Goal: Information Seeking & Learning: Learn about a topic

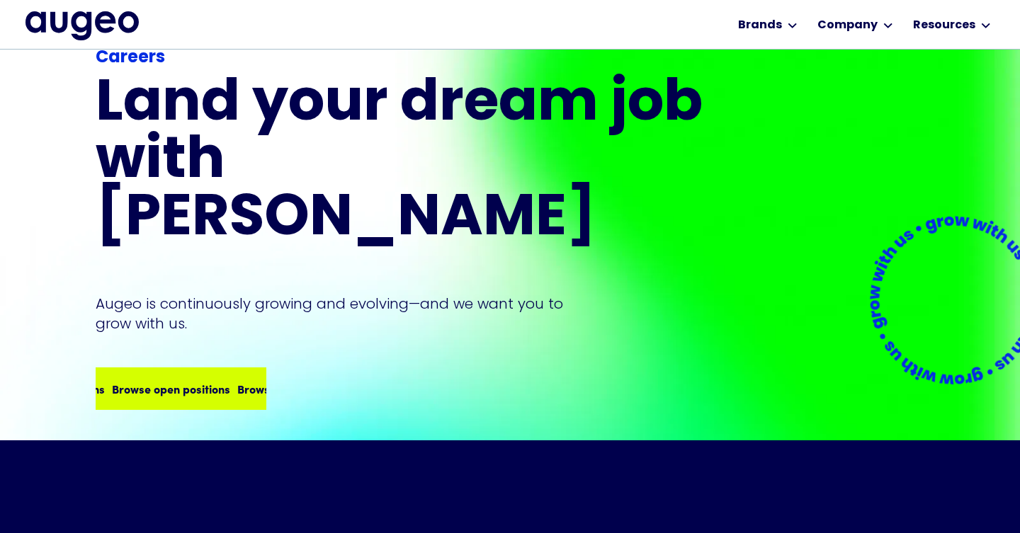
scroll to position [118, 0]
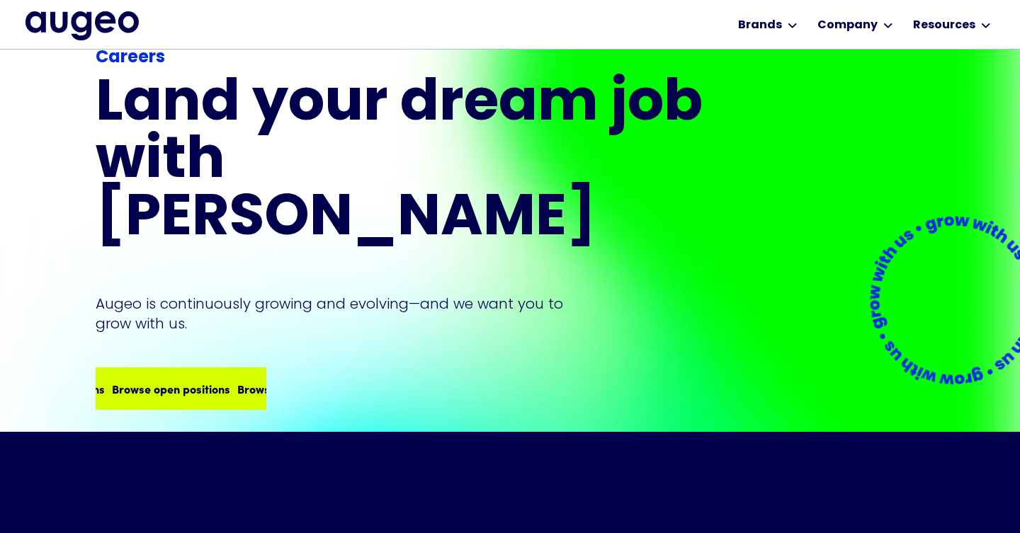
click at [188, 369] on div "Browse open positions Browse open positions Browse open positions Browse open p…" at bounding box center [181, 389] width 168 height 40
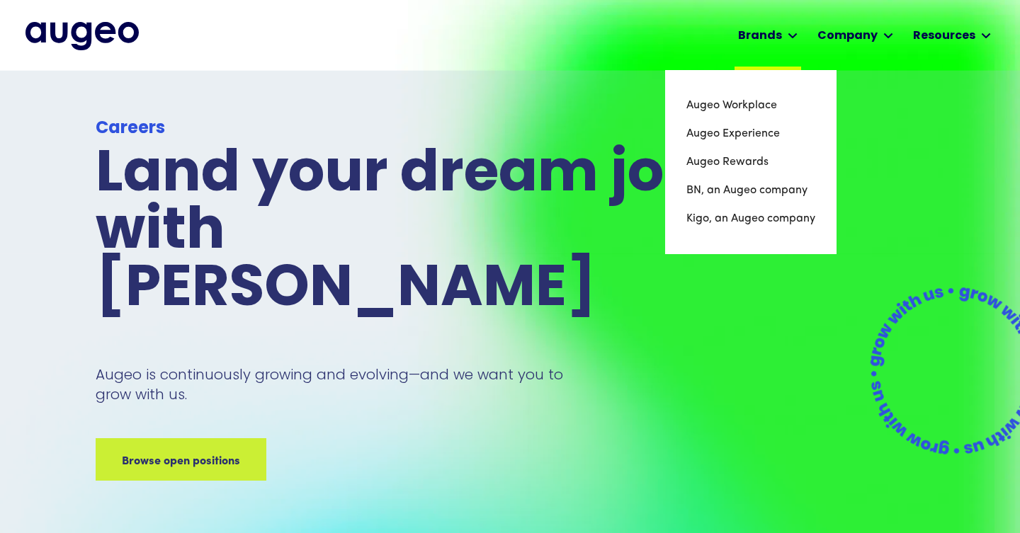
scroll to position [0, 0]
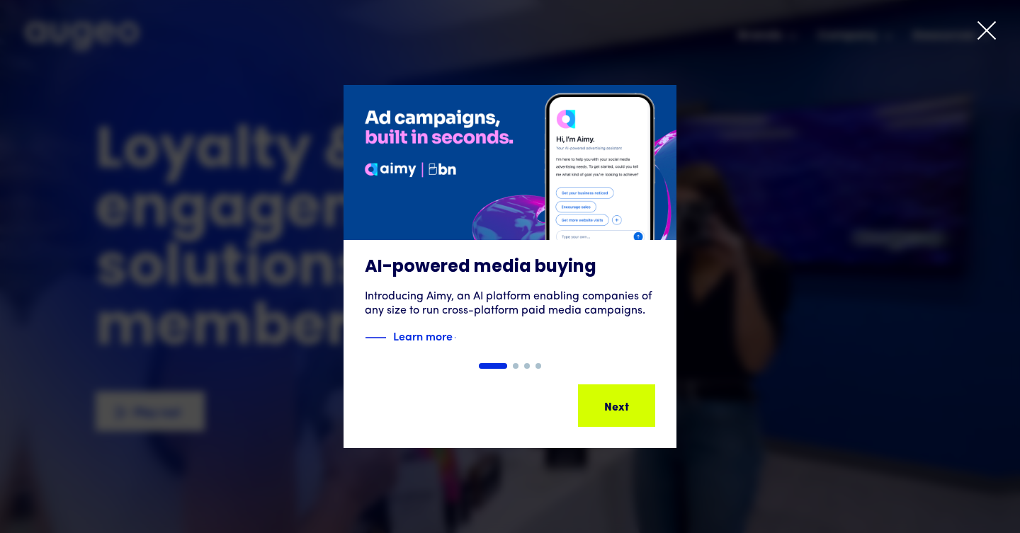
click at [986, 30] on icon at bounding box center [986, 30] width 17 height 17
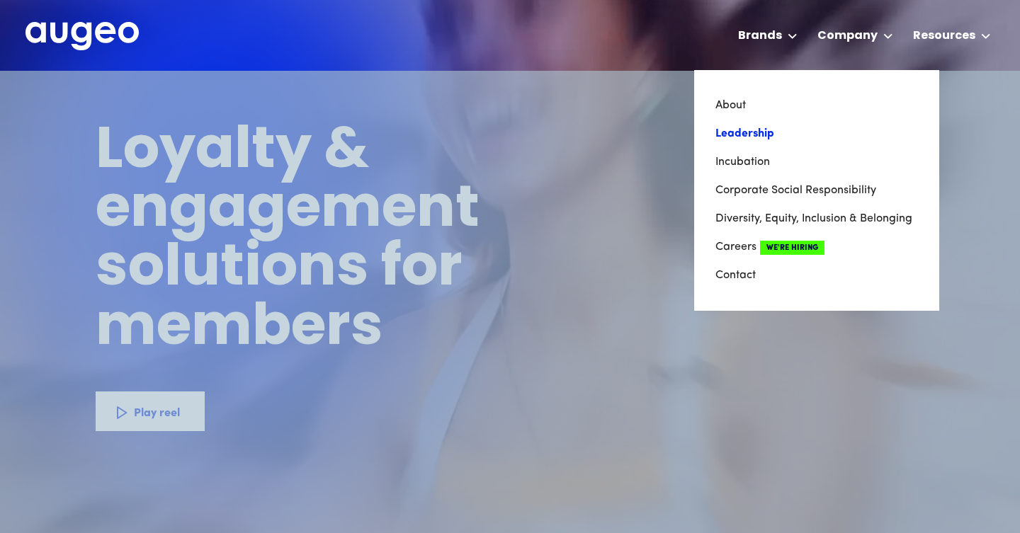
click at [759, 130] on link "Leadership" at bounding box center [816, 134] width 203 height 28
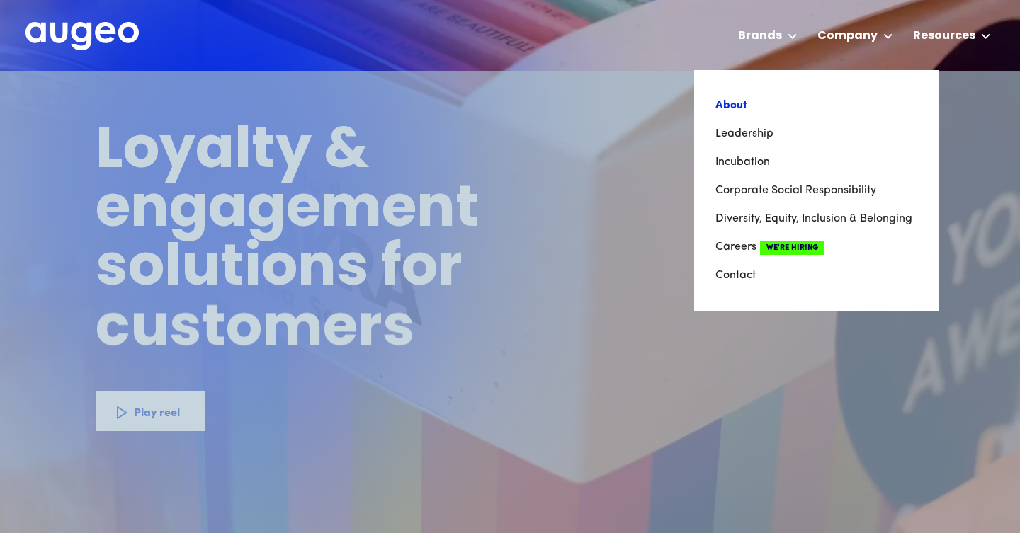
click at [752, 106] on link "About" at bounding box center [816, 105] width 203 height 28
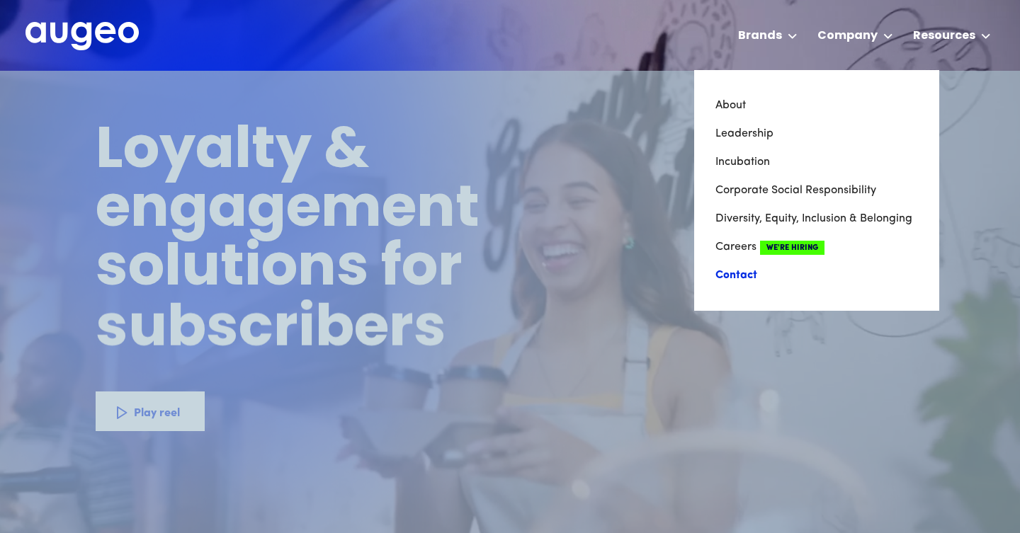
click at [744, 267] on link "Contact" at bounding box center [816, 275] width 203 height 28
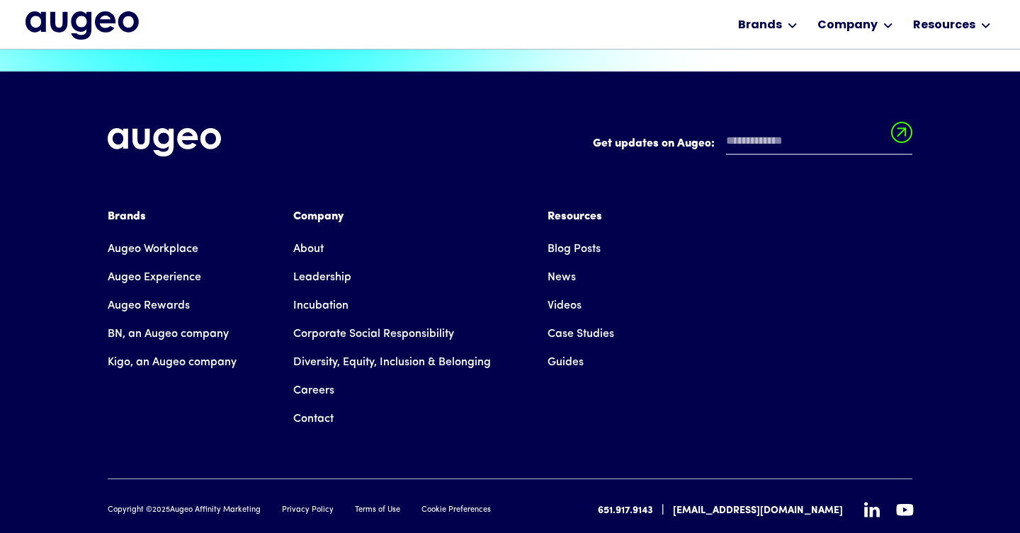
click at [870, 482] on div "Get updates on Augeo: Get updates on Augeo: Thanks for subscribing! Oops! Somet…" at bounding box center [510, 324] width 805 height 504
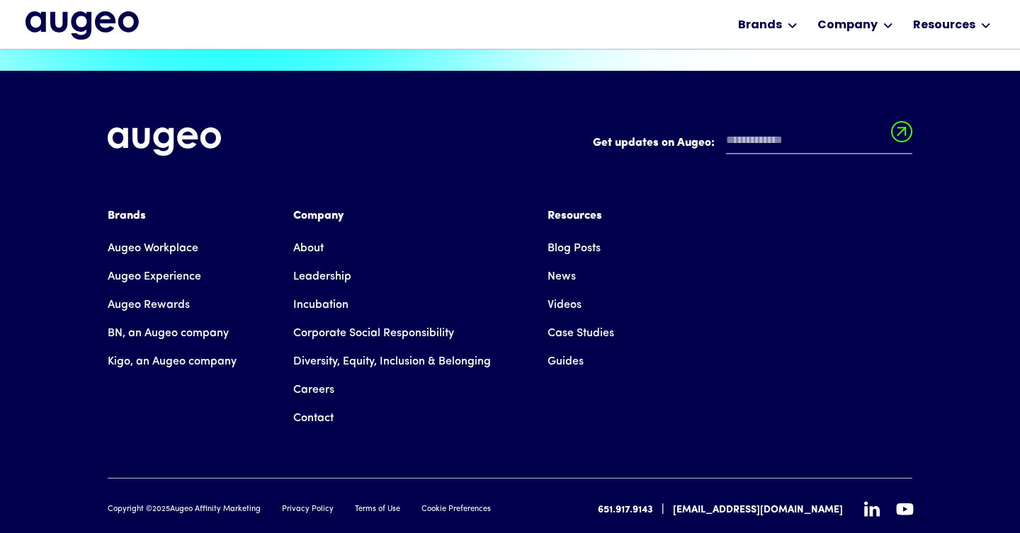
click at [873, 502] on icon at bounding box center [872, 509] width 16 height 15
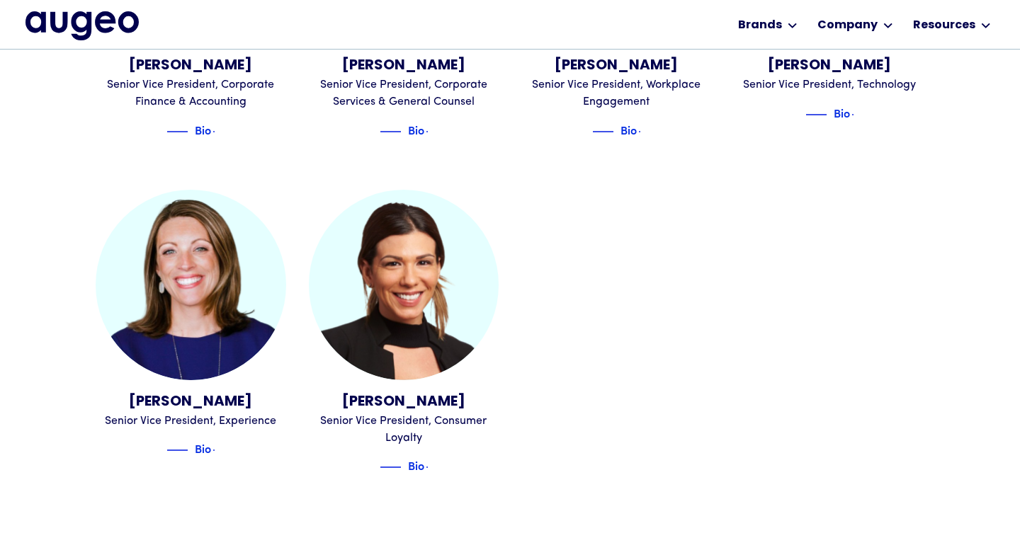
scroll to position [1648, 0]
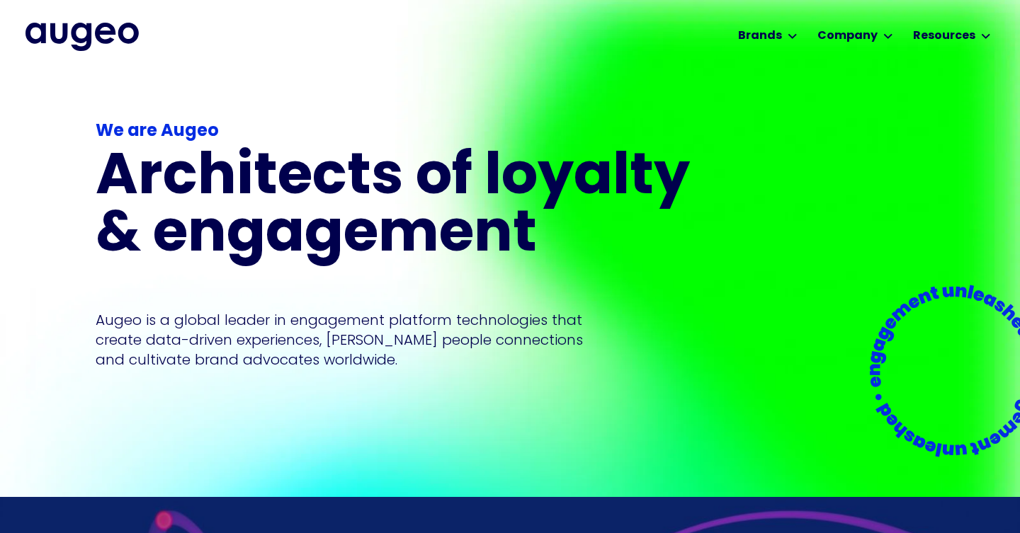
click at [414, 168] on h1 "Architects of loyalty & engagement" at bounding box center [402, 207] width 612 height 115
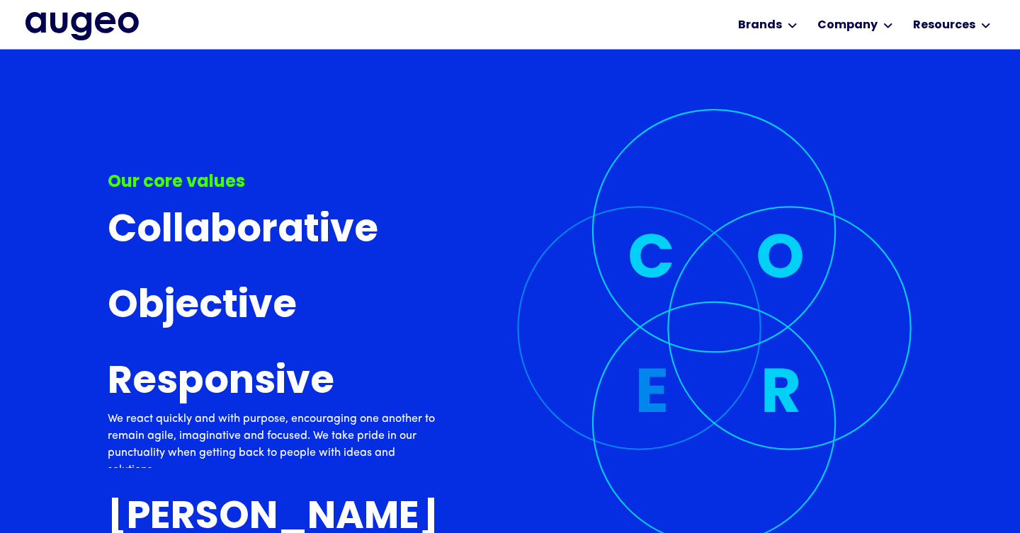
scroll to position [4255, 0]
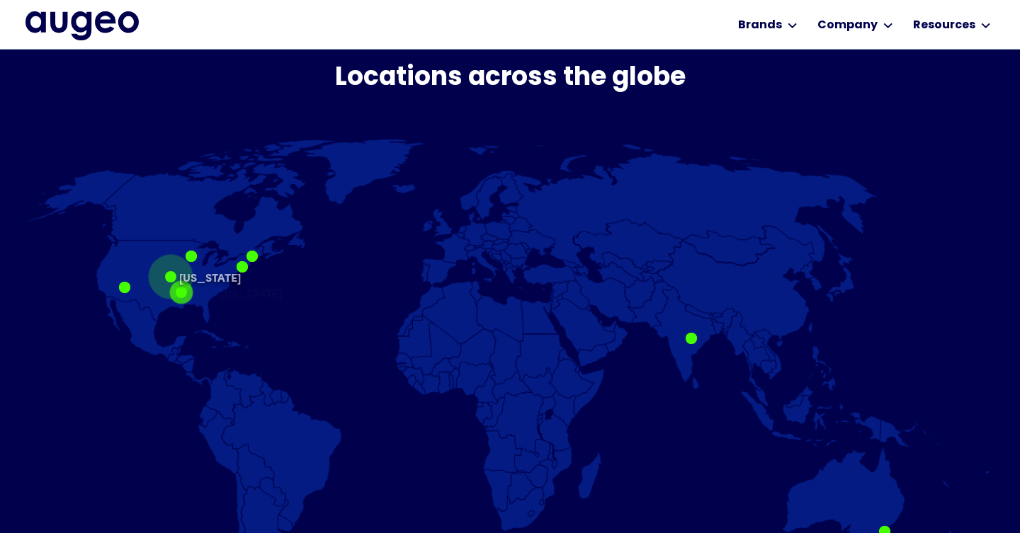
scroll to position [819, 0]
click at [244, 271] on div at bounding box center [242, 267] width 11 height 11
click at [125, 290] on div at bounding box center [124, 288] width 11 height 11
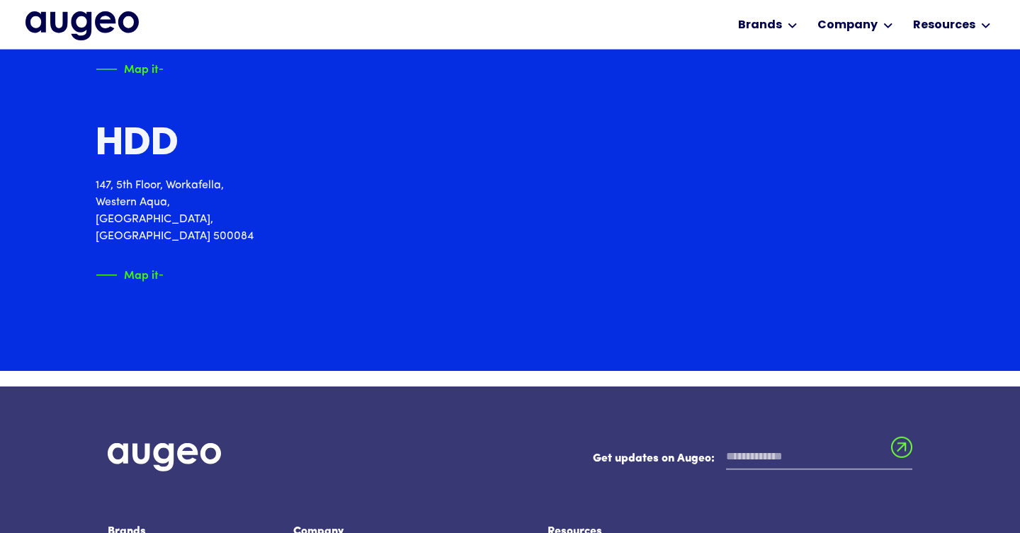
scroll to position [2208, 0]
